Goal: Task Accomplishment & Management: Manage account settings

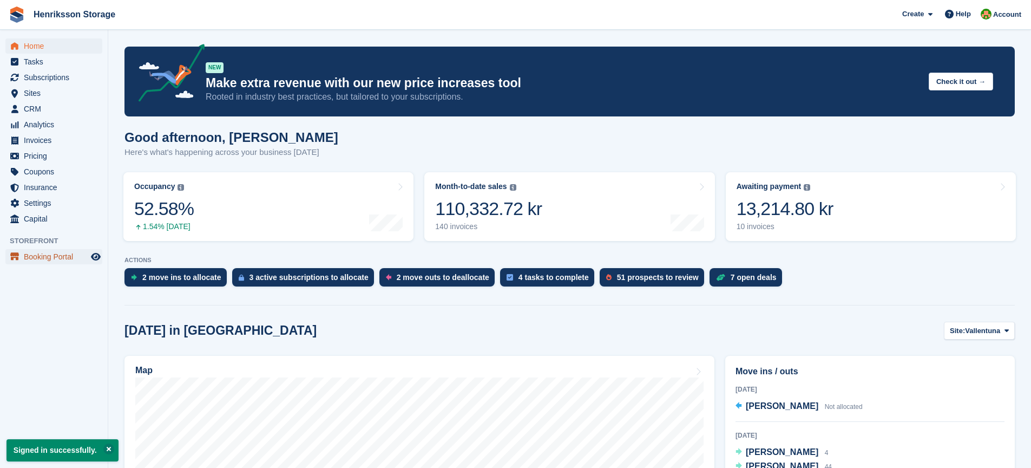
click at [28, 254] on span "Booking Portal" at bounding box center [56, 256] width 65 height 15
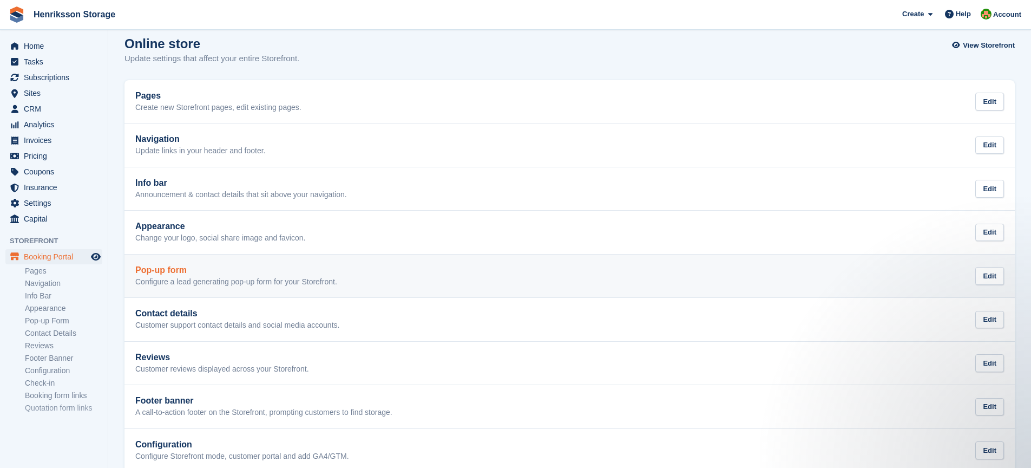
scroll to position [9, 0]
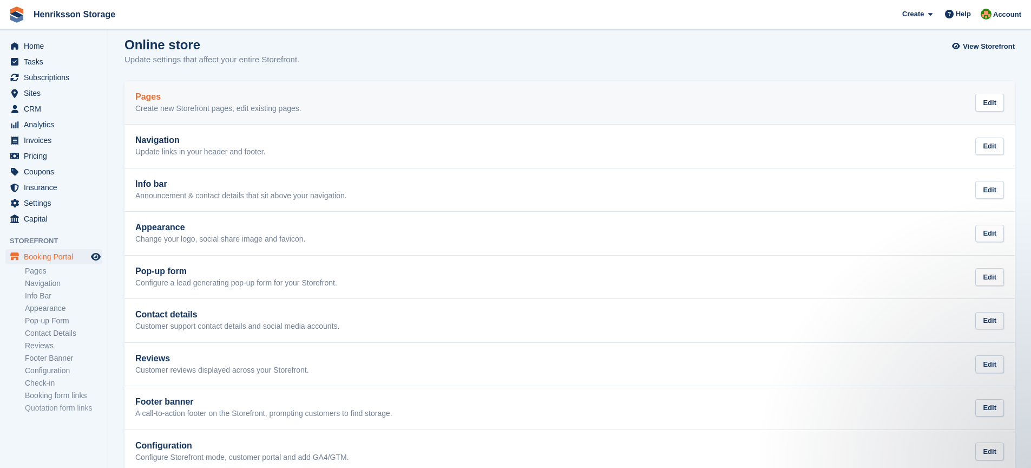
click at [213, 102] on div "Pages Create new Storefront pages, edit existing pages." at bounding box center [218, 103] width 166 height 22
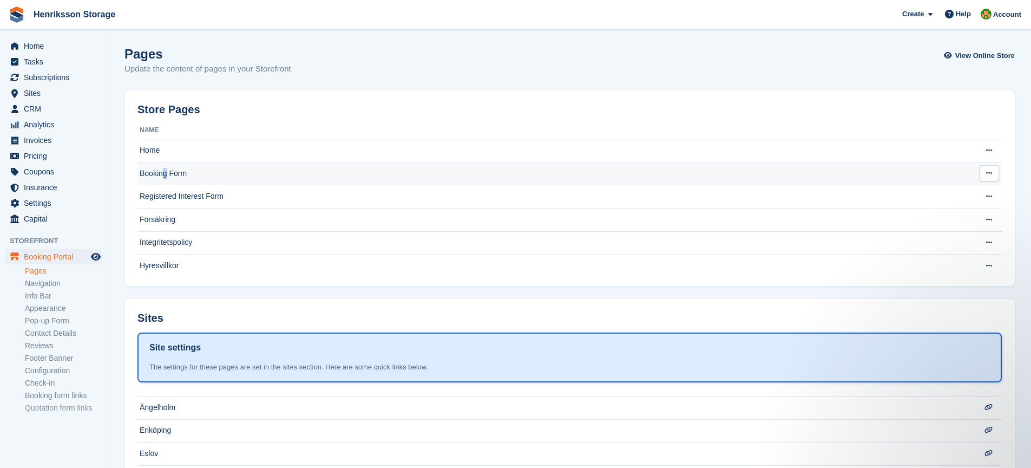
click at [166, 172] on td "Booking Form" at bounding box center [547, 173] width 821 height 23
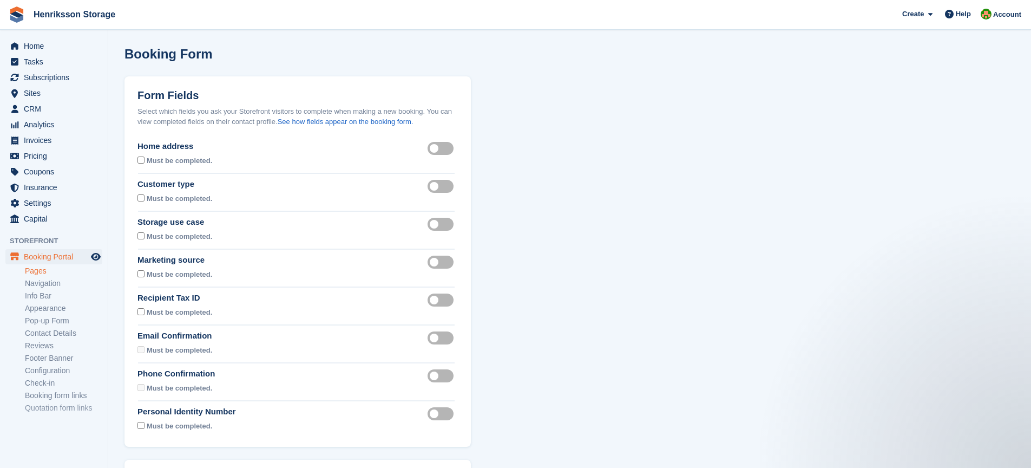
click at [435, 300] on label "Recipient tax id visible" at bounding box center [443, 300] width 30 height 2
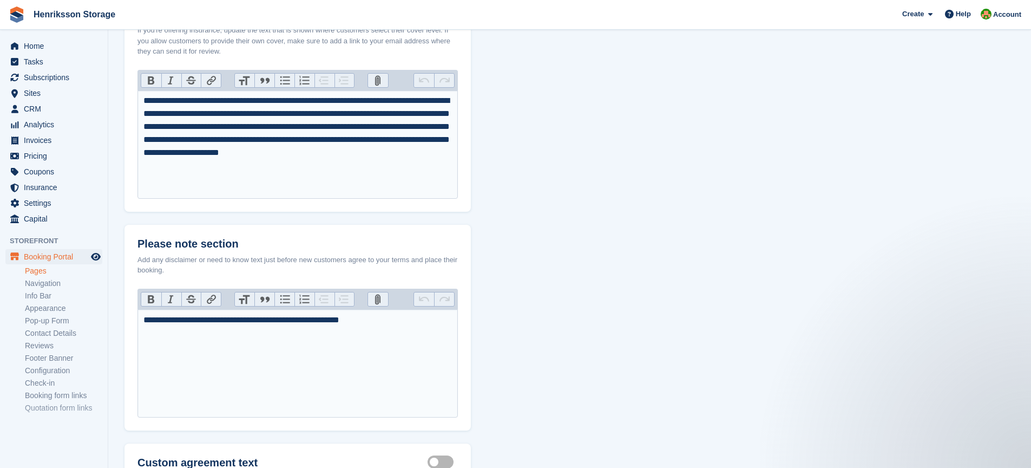
scroll to position [541, 0]
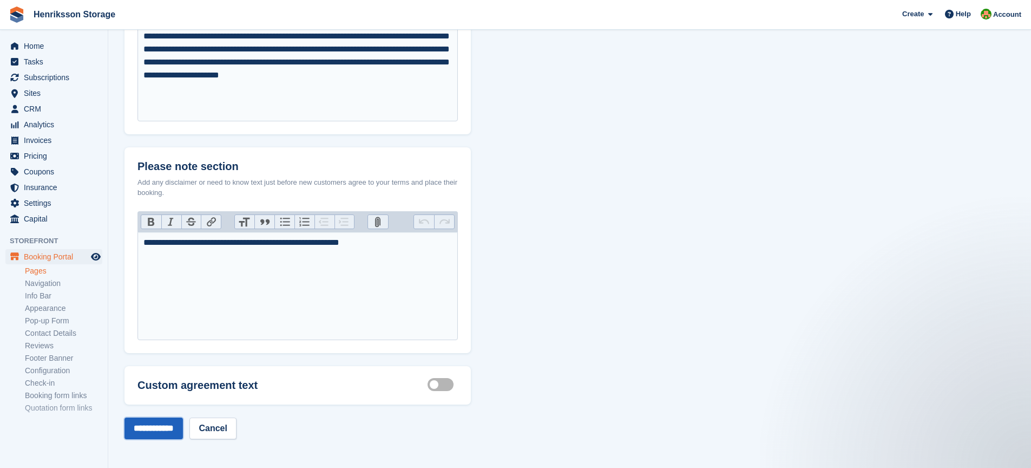
click at [167, 429] on input "**********" at bounding box center [153, 428] width 58 height 22
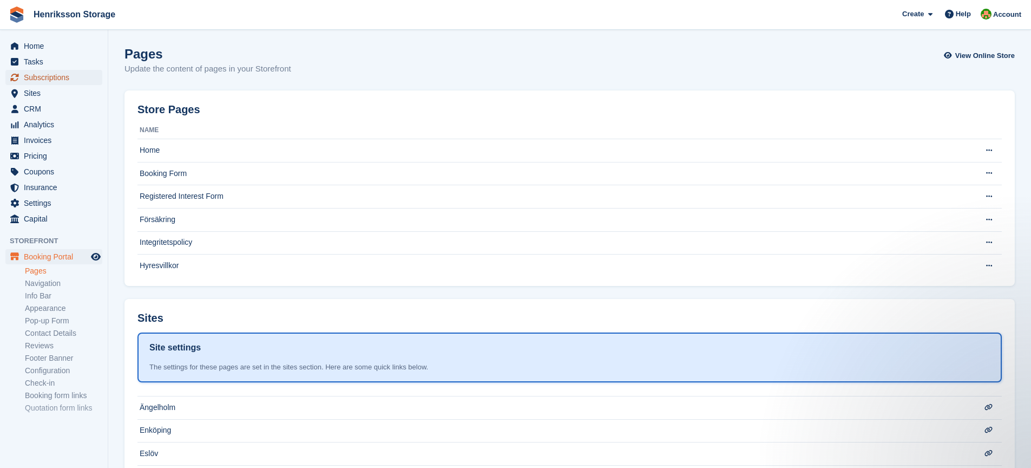
click at [24, 74] on span "Subscriptions" at bounding box center [56, 77] width 65 height 15
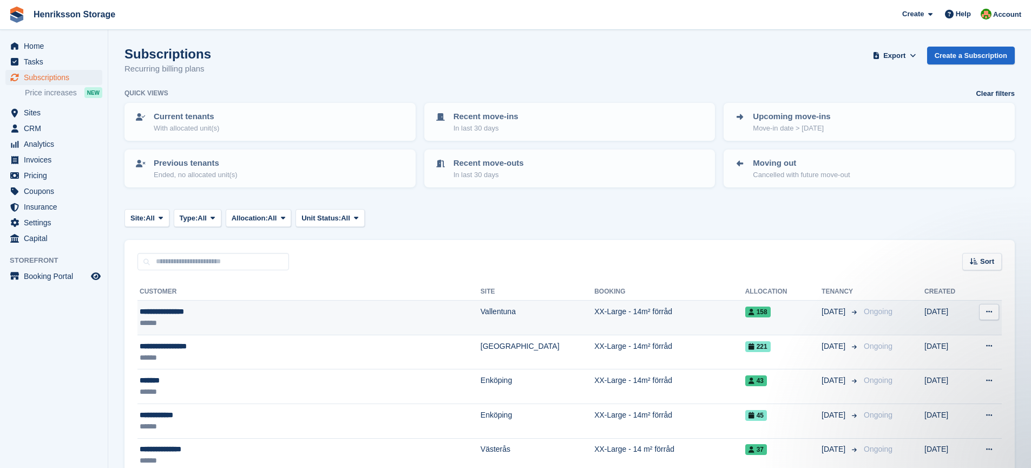
click at [274, 307] on div "**********" at bounding box center [257, 311] width 235 height 11
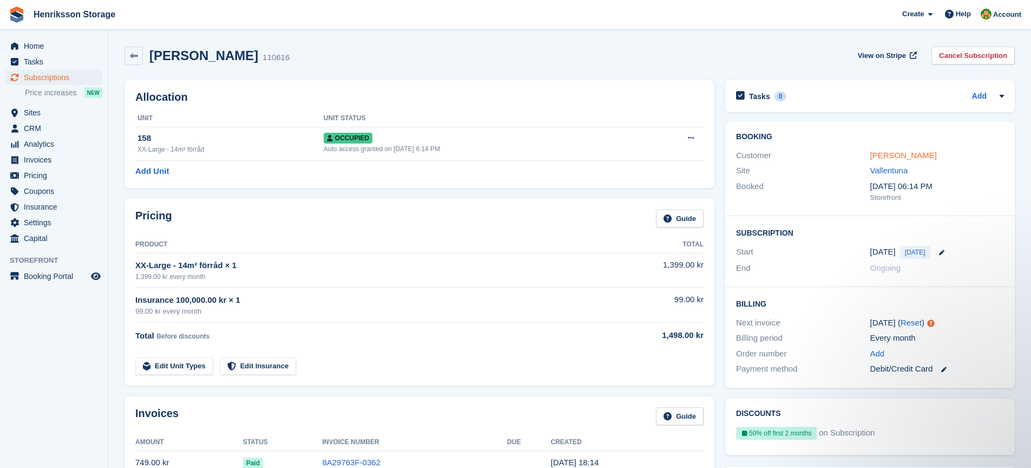
click at [886, 154] on link "MIkael Holmström" at bounding box center [903, 154] width 67 height 9
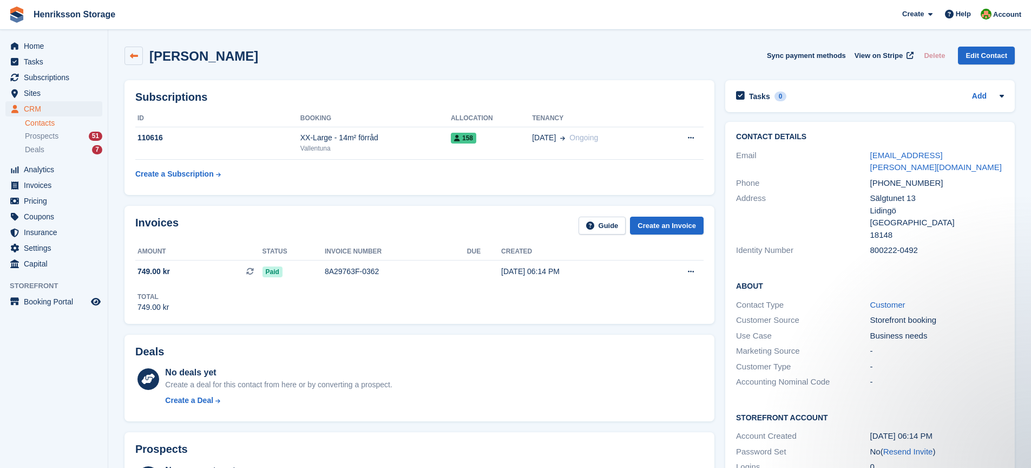
click at [126, 54] on link at bounding box center [133, 56] width 18 height 18
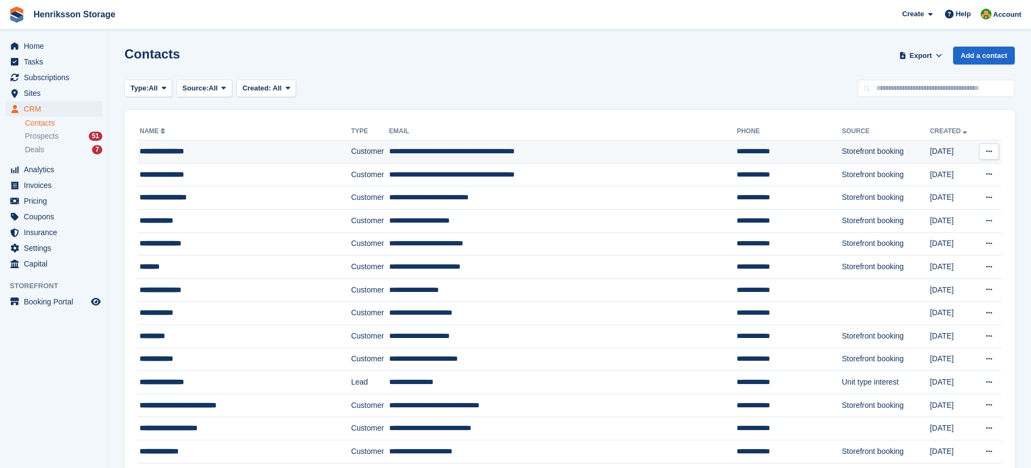
click at [270, 148] on div "**********" at bounding box center [231, 151] width 183 height 11
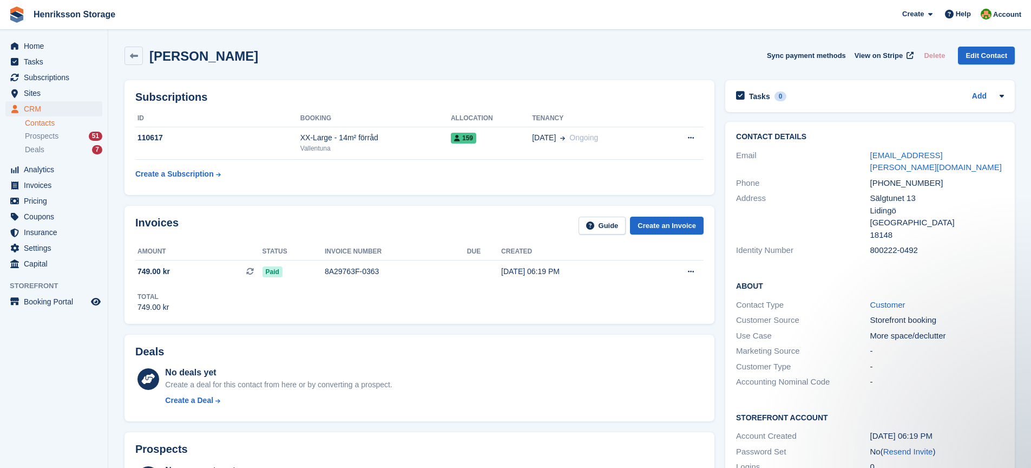
click at [819, 201] on div "Address" at bounding box center [803, 216] width 134 height 49
click at [149, 136] on div "110617" at bounding box center [217, 137] width 165 height 11
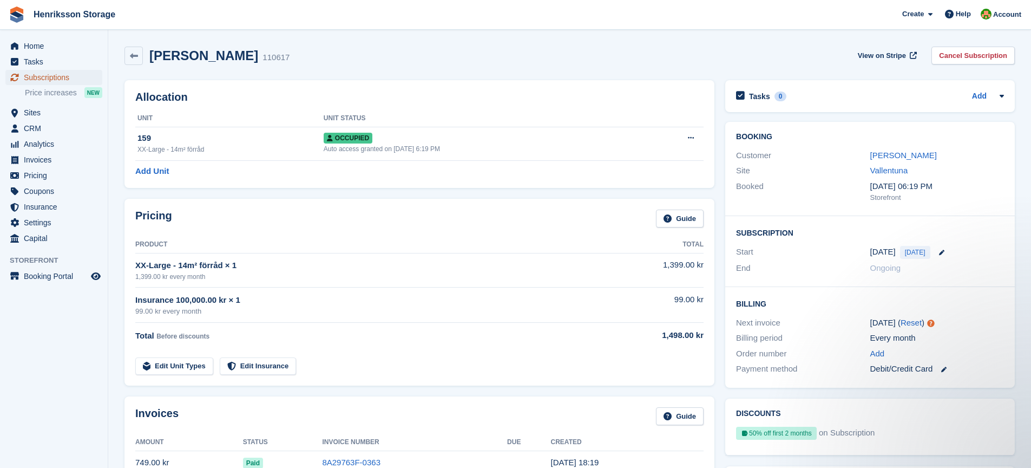
click at [35, 77] on span "Subscriptions" at bounding box center [56, 77] width 65 height 15
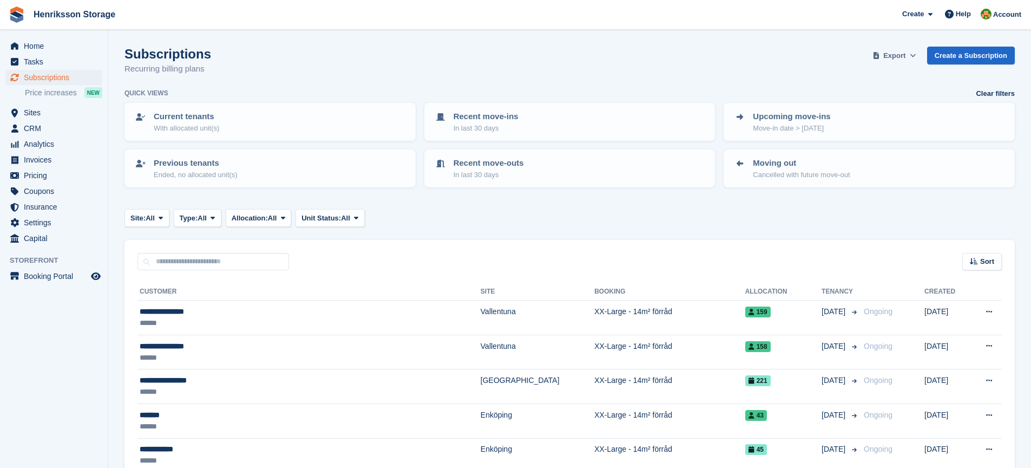
click at [904, 52] on button "Export" at bounding box center [895, 56] width 48 height 18
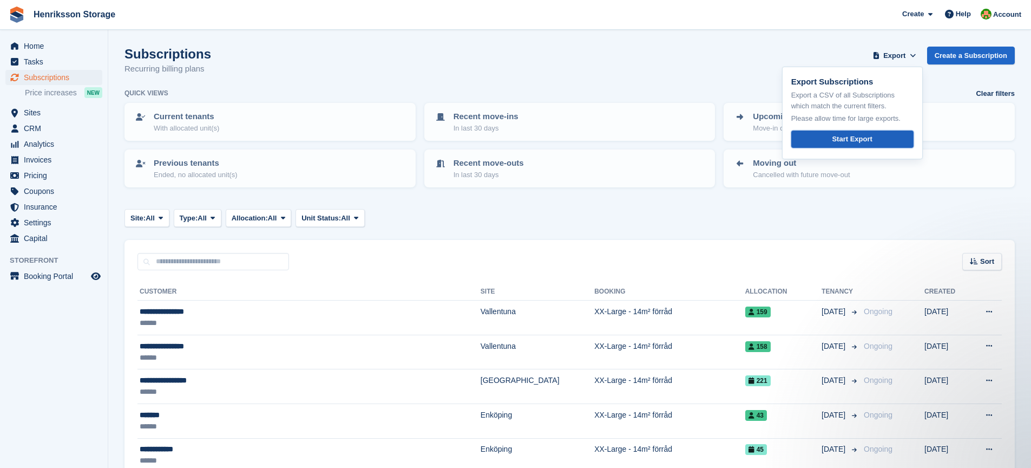
click at [850, 141] on div "Start Export" at bounding box center [852, 139] width 40 height 11
click at [910, 58] on icon at bounding box center [913, 55] width 6 height 7
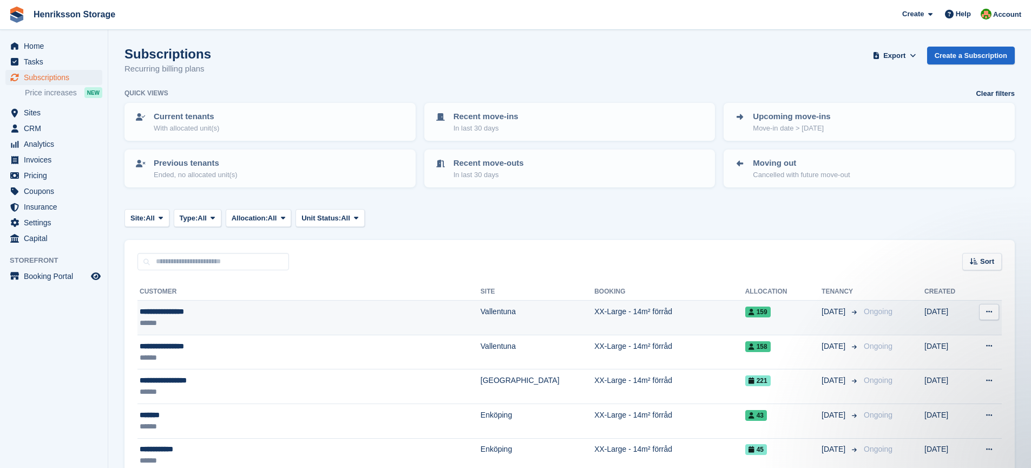
click at [235, 306] on div "**********" at bounding box center [257, 311] width 235 height 11
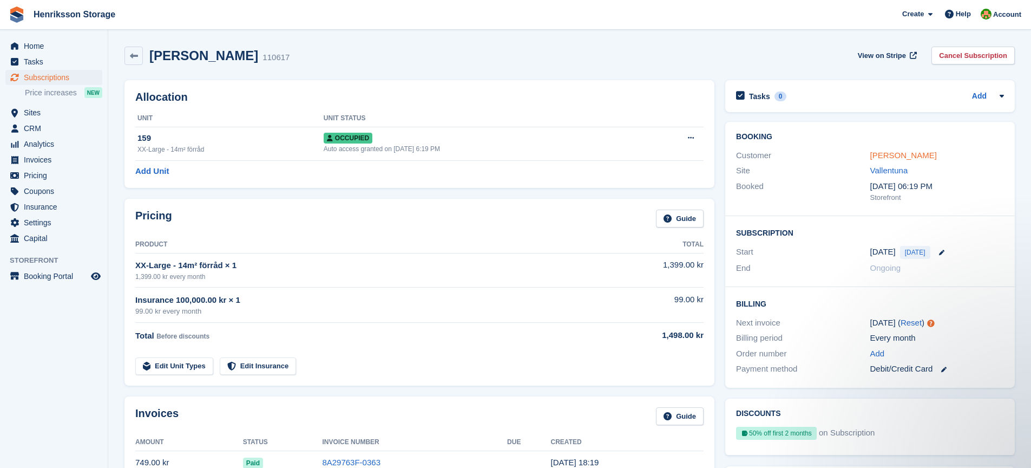
click at [910, 156] on link "[PERSON_NAME]" at bounding box center [903, 154] width 67 height 9
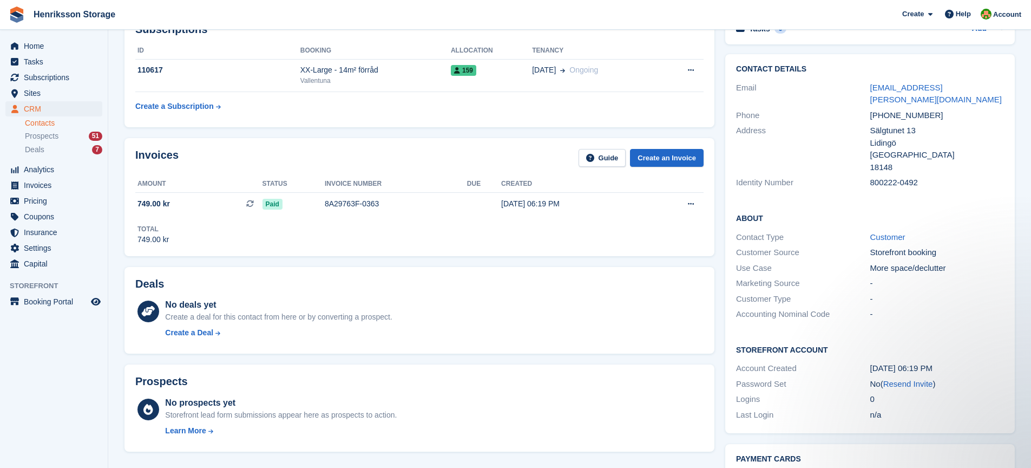
scroll to position [68, 0]
click at [836, 159] on div "Address" at bounding box center [803, 148] width 134 height 49
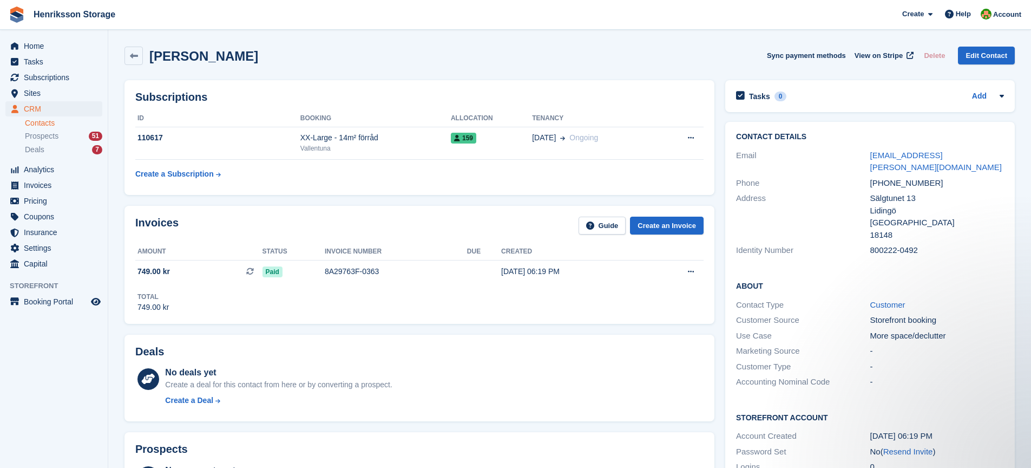
click at [658, 51] on div "[PERSON_NAME] Sync payment methods View on Stripe Delete Edit Contact" at bounding box center [569, 56] width 890 height 18
click at [55, 300] on span "Booking Portal" at bounding box center [56, 301] width 65 height 15
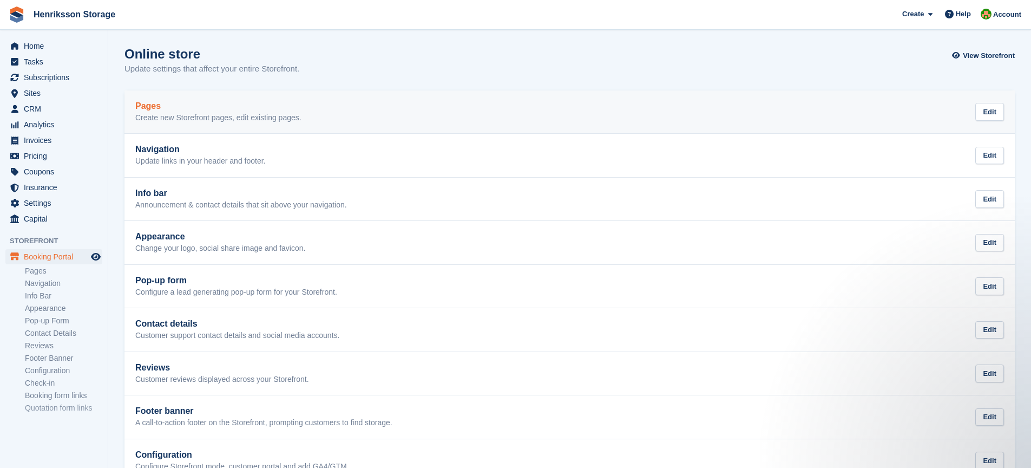
click at [176, 106] on h2 "Pages" at bounding box center [218, 106] width 166 height 10
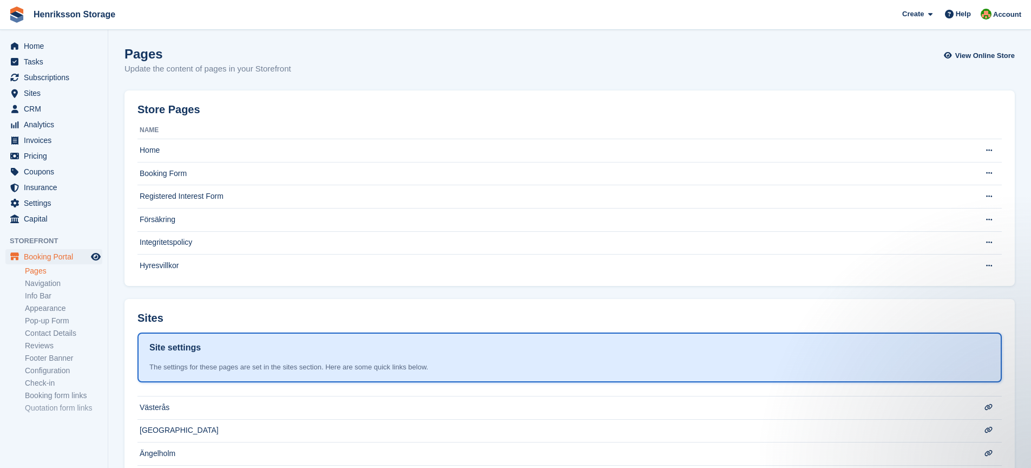
click at [144, 293] on section "Pages Update the content of pages in your Storefront View Online Store Store Pa…" at bounding box center [569, 347] width 923 height 695
click at [288, 65] on p "Update the content of pages in your Storefront" at bounding box center [207, 69] width 167 height 12
click at [306, 65] on div "Pages Update the content of pages in your Storefront View Online Store" at bounding box center [569, 68] width 890 height 42
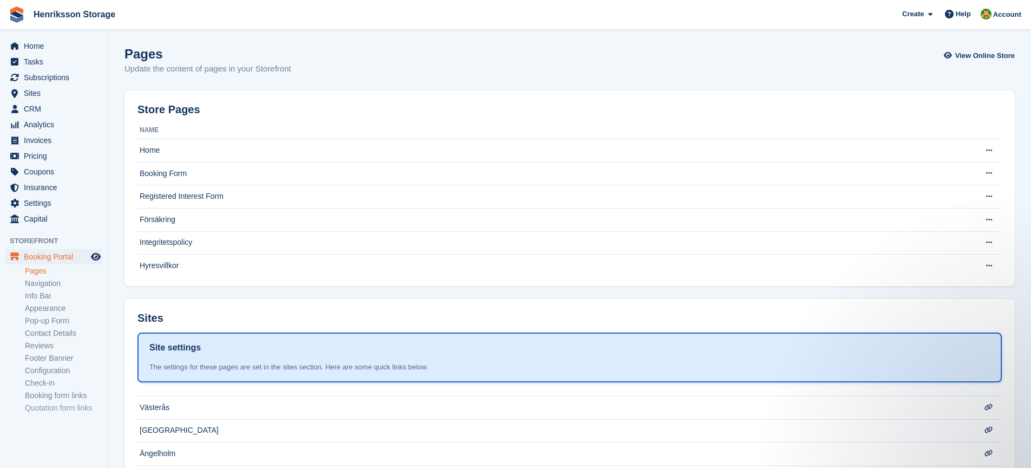
drag, startPoint x: 128, startPoint y: 58, endPoint x: 311, endPoint y: 64, distance: 183.0
click at [311, 64] on div "Pages Update the content of pages in your Storefront View Online Store" at bounding box center [569, 68] width 890 height 42
drag, startPoint x: 311, startPoint y: 64, endPoint x: 147, endPoint y: 48, distance: 164.2
click at [147, 48] on div "Pages Update the content of pages in your Storefront View Online Store" at bounding box center [569, 68] width 890 height 42
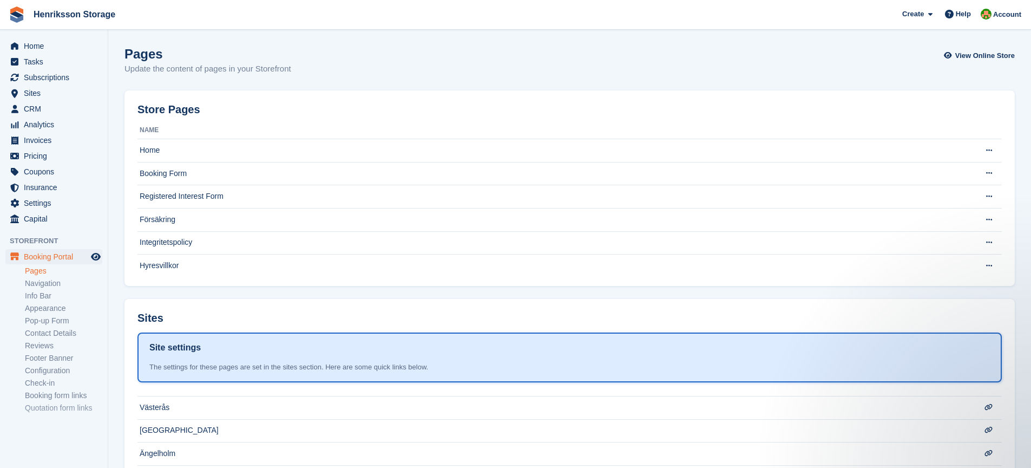
click at [147, 48] on h1 "Pages" at bounding box center [207, 54] width 167 height 15
drag, startPoint x: 123, startPoint y: 52, endPoint x: 318, endPoint y: 70, distance: 195.1
click at [318, 70] on section "Pages Update the content of pages in your Storefront View Online Store Store Pa…" at bounding box center [569, 347] width 923 height 695
click at [318, 70] on div "Pages Update the content of pages in your Storefront View Online Store" at bounding box center [569, 68] width 890 height 42
